Goal: Information Seeking & Learning: Understand process/instructions

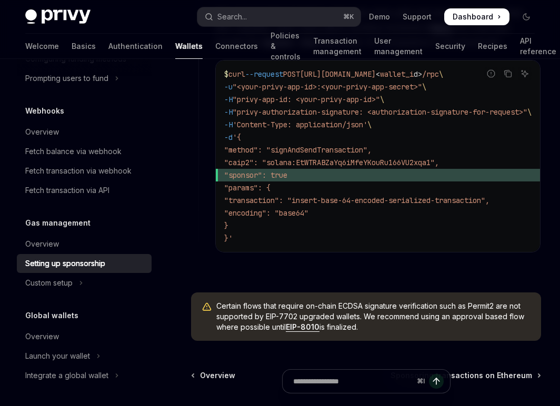
scroll to position [709, 0]
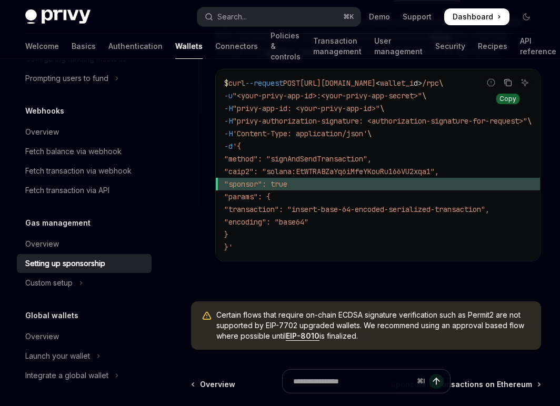
click at [506, 86] on icon "Copy the contents from the code block" at bounding box center [508, 83] width 5 height 5
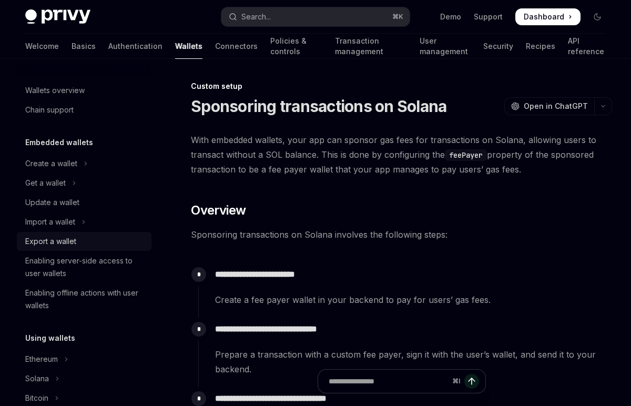
scroll to position [541, 0]
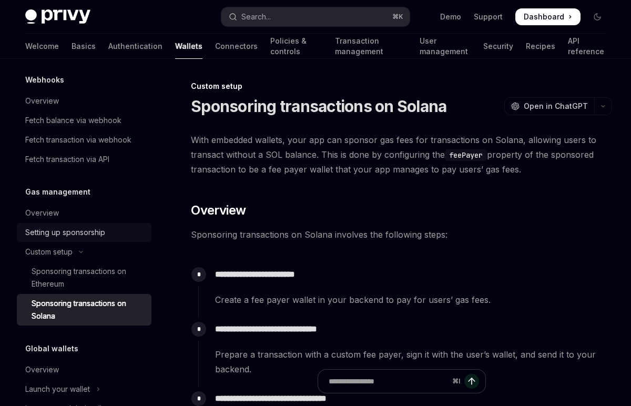
click at [75, 231] on div "Setting up sponsorship" at bounding box center [65, 232] width 80 height 13
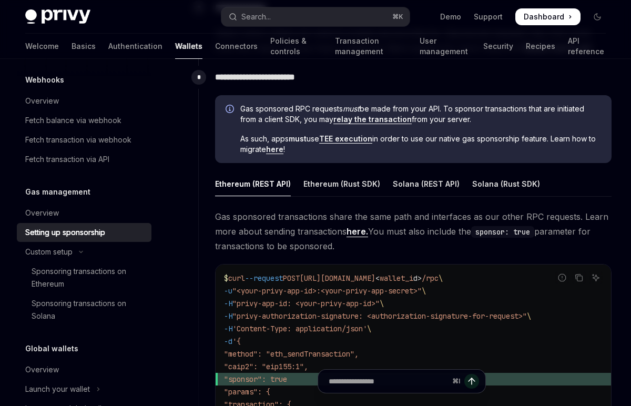
scroll to position [549, 0]
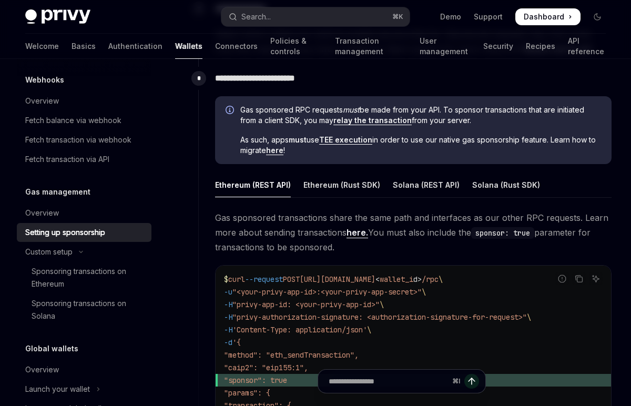
click at [321, 240] on span "Gas sponsored transactions share the same path and interfaces as our other RPC …" at bounding box center [413, 232] width 396 height 44
click at [470, 185] on div "Solana (Rust SDK)" at bounding box center [506, 184] width 68 height 25
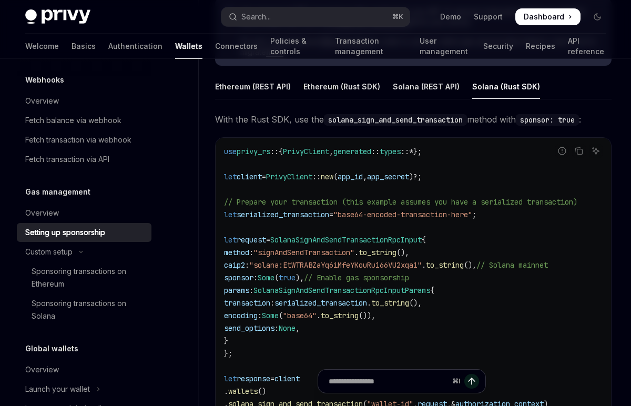
scroll to position [647, 0]
click at [470, 152] on icon "Copy the contents from the code block" at bounding box center [579, 152] width 5 height 5
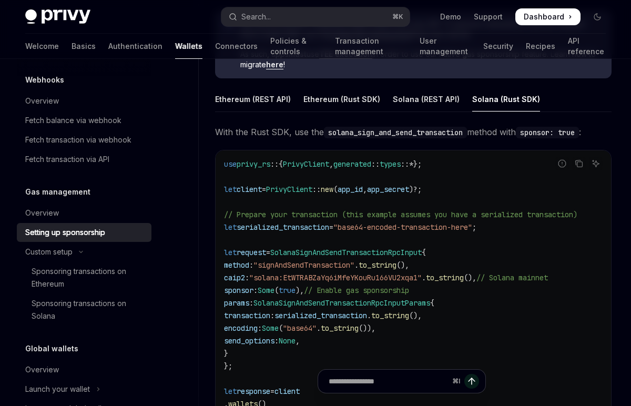
scroll to position [636, 0]
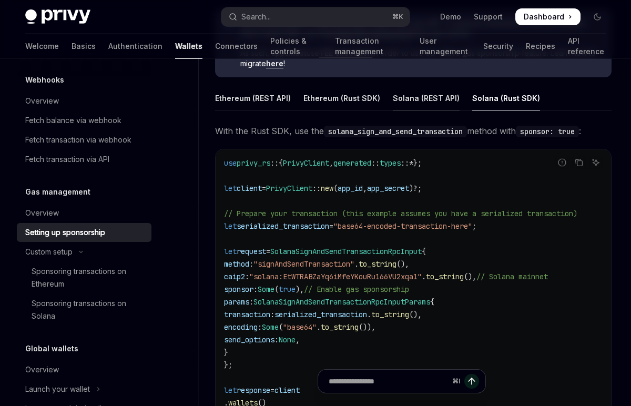
click at [434, 104] on div "Solana (REST API)" at bounding box center [426, 98] width 67 height 25
type textarea "*"
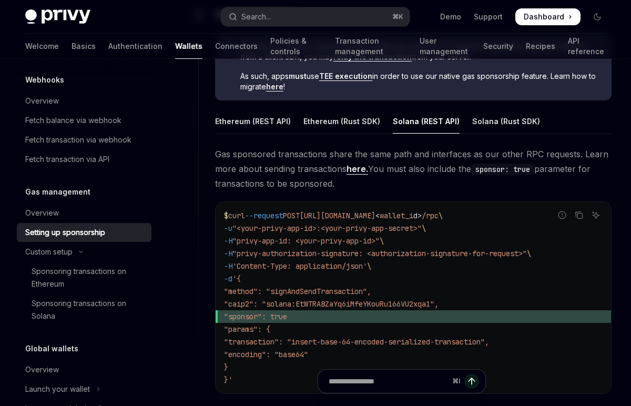
scroll to position [593, 0]
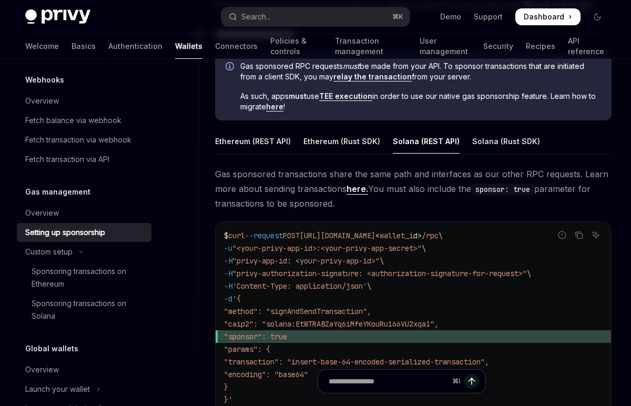
click at [456, 188] on span "Gas sponsored transactions share the same path and interfaces as our other RPC …" at bounding box center [413, 189] width 396 height 44
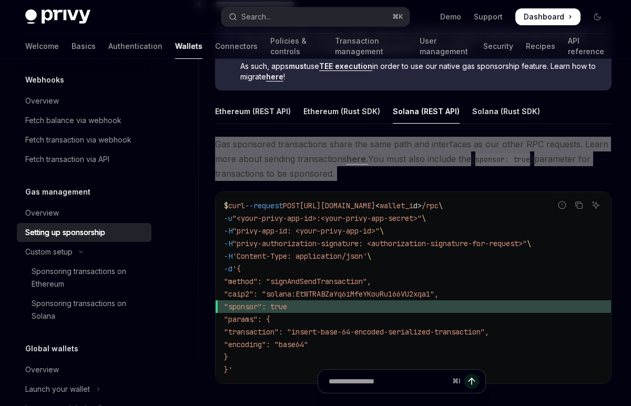
scroll to position [649, 0]
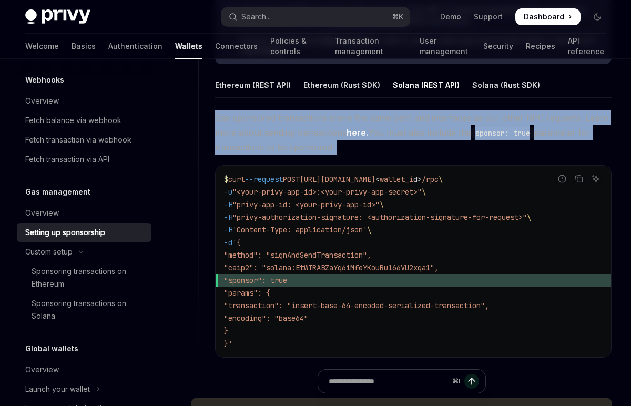
drag, startPoint x: 250, startPoint y: 346, endPoint x: 231, endPoint y: 180, distance: 166.7
click at [231, 180] on code "$ curl --request POST https://api.privy.io/v1/wallets/ < wallet_i d > /rpc \ -u…" at bounding box center [413, 261] width 379 height 177
copy code "curl --request POST https://api.privy.io/v1/wallets/ < wallet_i d > /rpc \ -u "…"
drag, startPoint x: 368, startPoint y: 152, endPoint x: 210, endPoint y: 118, distance: 161.4
click at [210, 118] on div "**********" at bounding box center [405, 171] width 414 height 408
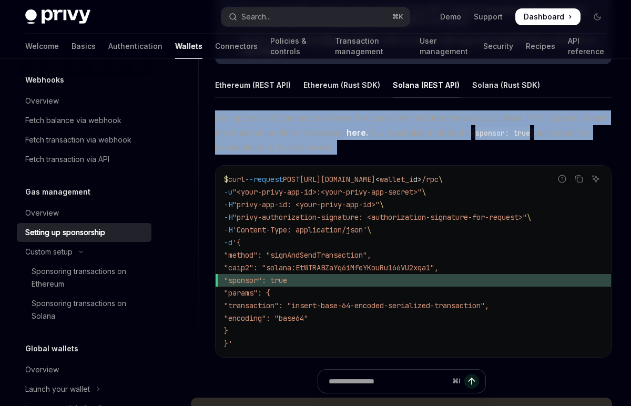
copy span "Gas sponsored transactions share the same path and interfaces as our other RPC …"
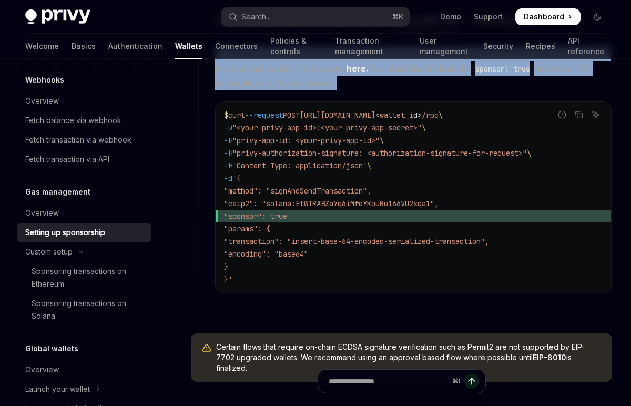
scroll to position [707, 0]
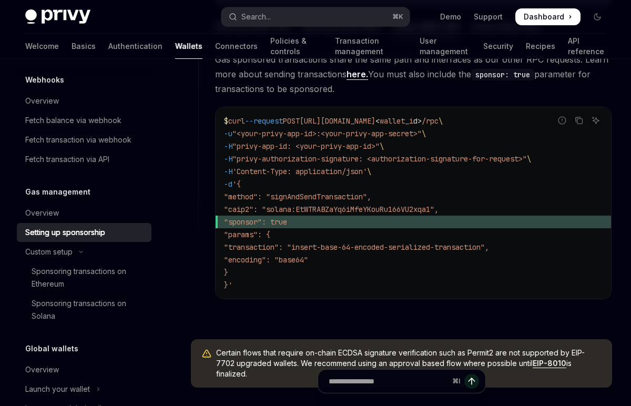
click at [415, 176] on code "$ curl --request POST https://api.privy.io/v1/wallets/ < wallet_i d > /rpc \ -u…" at bounding box center [413, 203] width 379 height 177
click at [344, 203] on code "$ curl --request POST https://api.privy.io/v1/wallets/ < wallet_i d > /rpc \ -u…" at bounding box center [413, 203] width 379 height 177
drag, startPoint x: 246, startPoint y: 293, endPoint x: 234, endPoint y: 126, distance: 167.6
click at [234, 126] on div "$ curl --request POST https://api.privy.io/v1/wallets/ < wallet_i d > /rpc \ -u…" at bounding box center [413, 202] width 395 height 191
copy code "curl --request POST https://api.privy.io/v1/wallets/ < wallet_i d > /rpc \ -u "…"
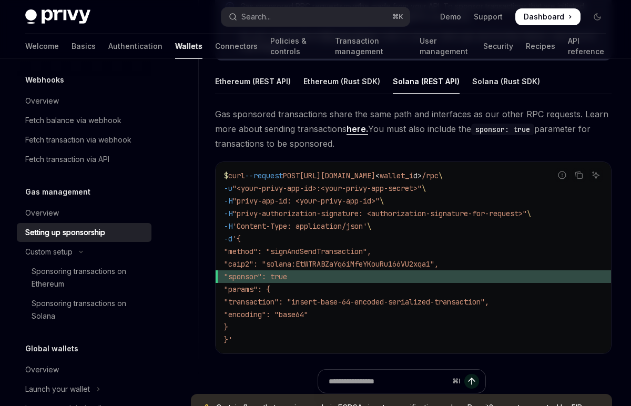
scroll to position [638, 0]
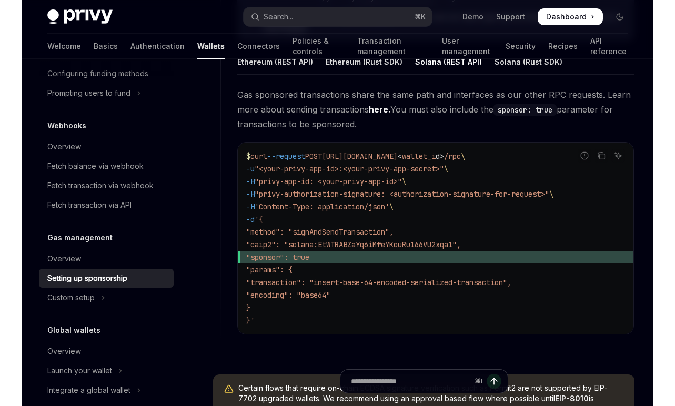
scroll to position [682, 0]
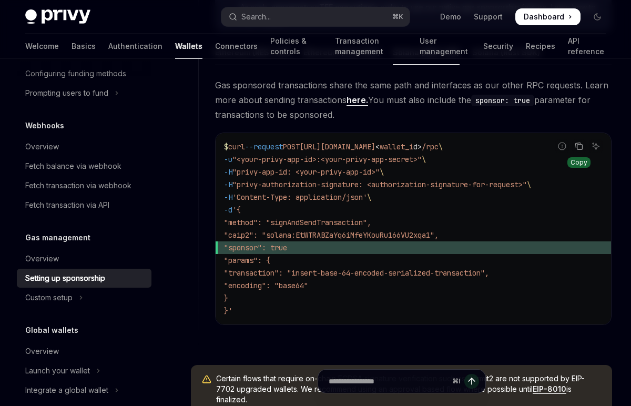
click at [584, 145] on button "Copy the contents from the code block" at bounding box center [579, 146] width 14 height 14
type textarea "*"
